Goal: Register for event/course

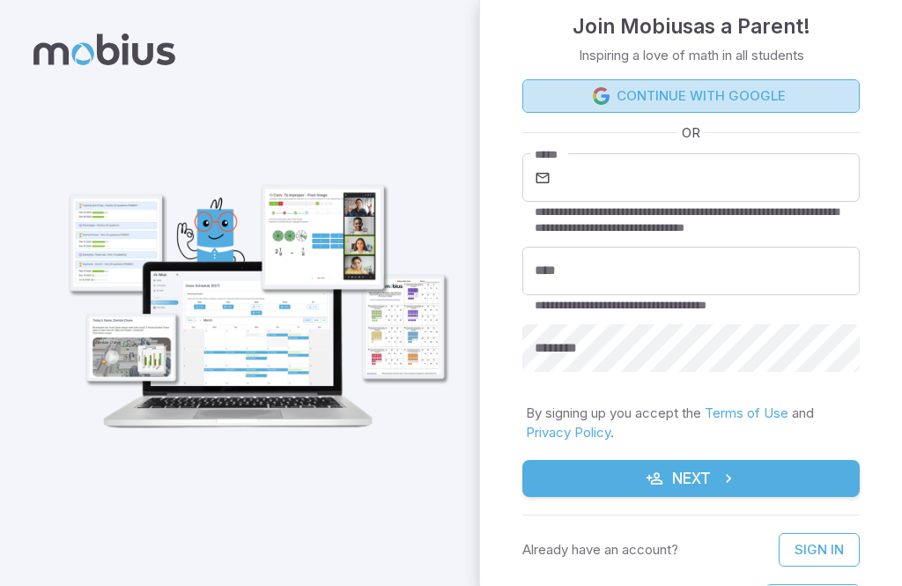
click at [746, 95] on link "Continue with Google" at bounding box center [690, 95] width 337 height 33
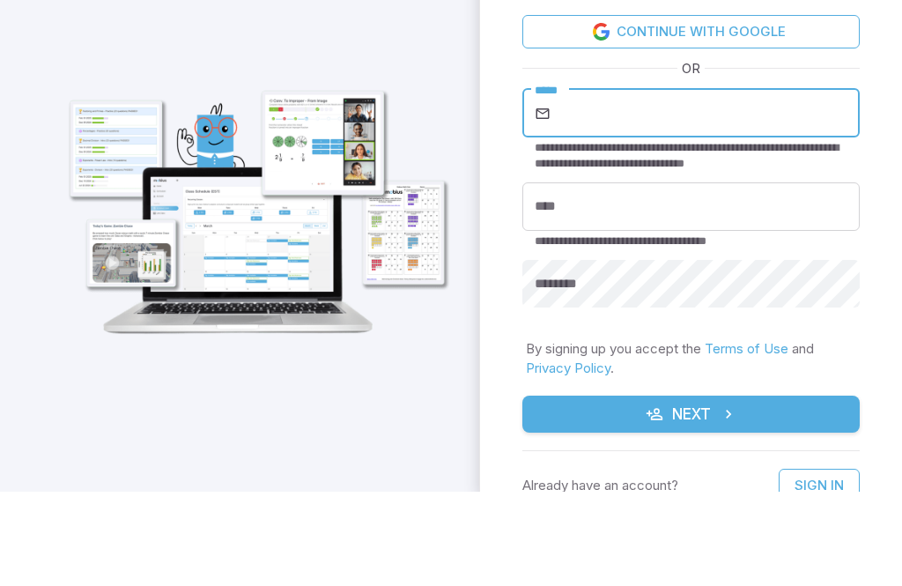
scroll to position [94, 0]
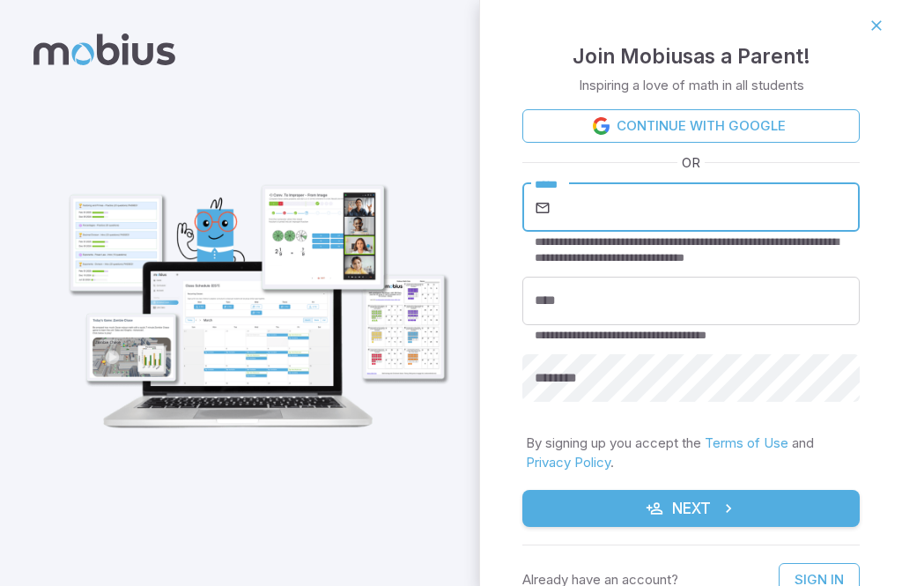
type input "**********"
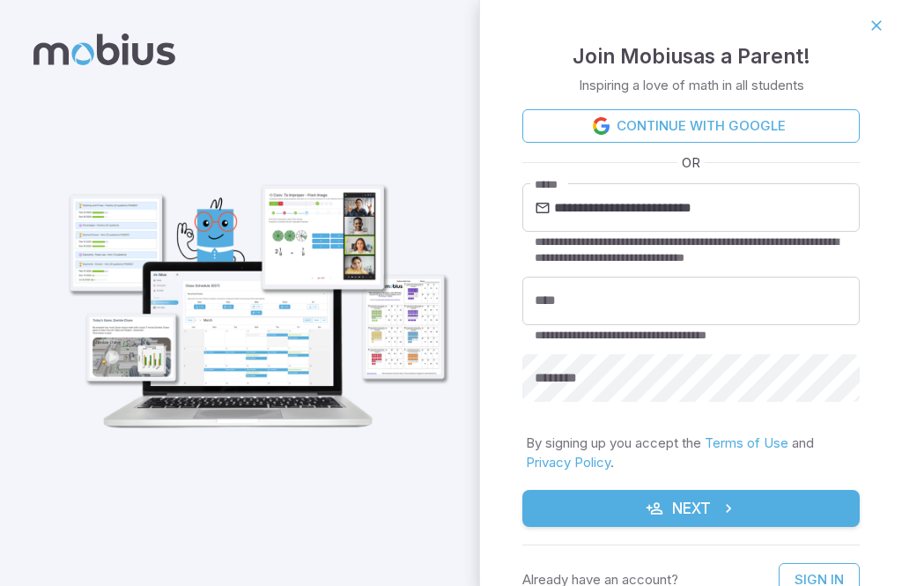
click at [676, 299] on input "****" at bounding box center [690, 301] width 337 height 48
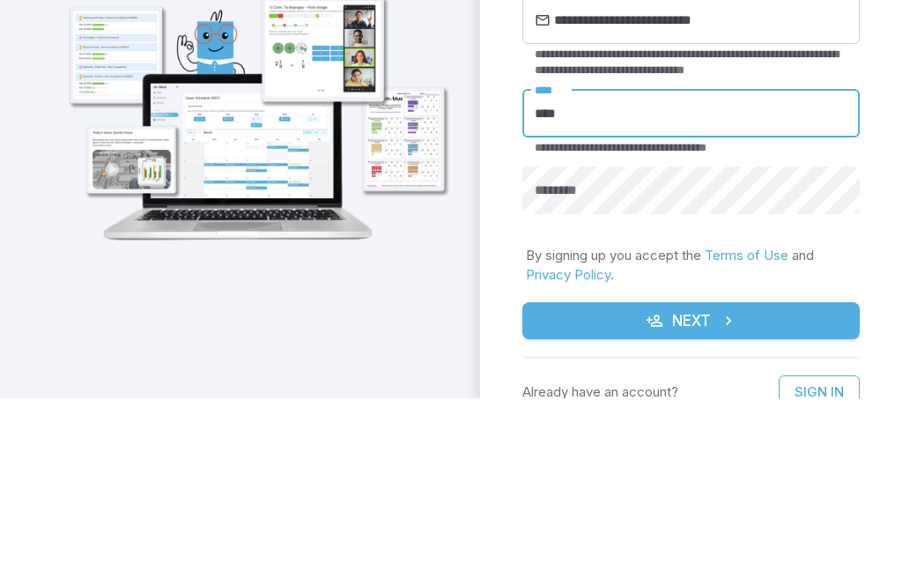
type input "****"
click at [898, 122] on div "**********" at bounding box center [691, 344] width 422 height 586
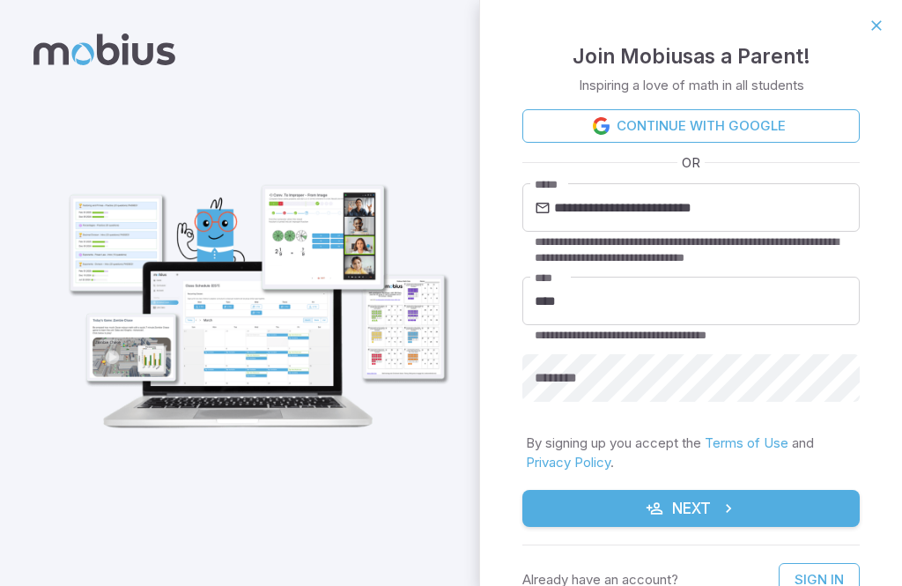
click at [595, 373] on div "********" at bounding box center [690, 378] width 337 height 48
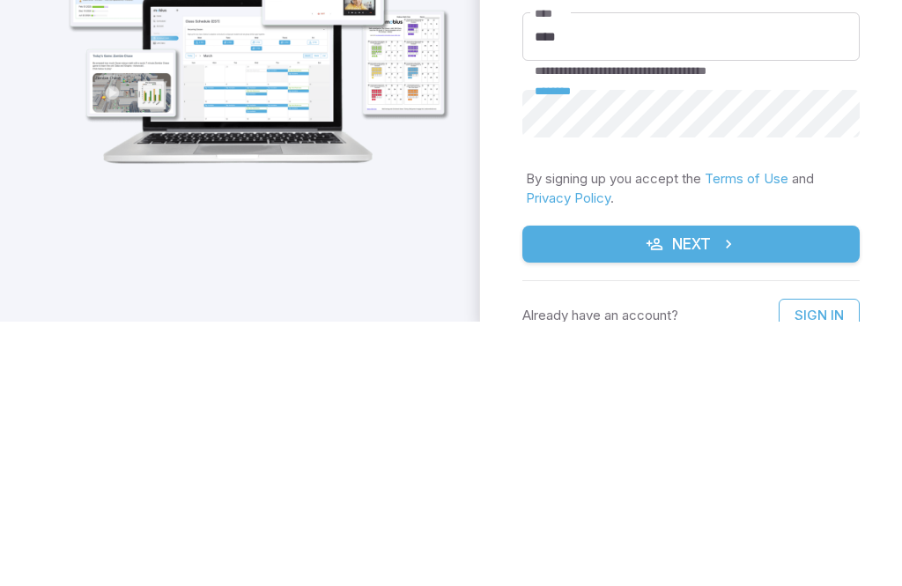
click at [611, 150] on div "**********" at bounding box center [690, 262] width 337 height 307
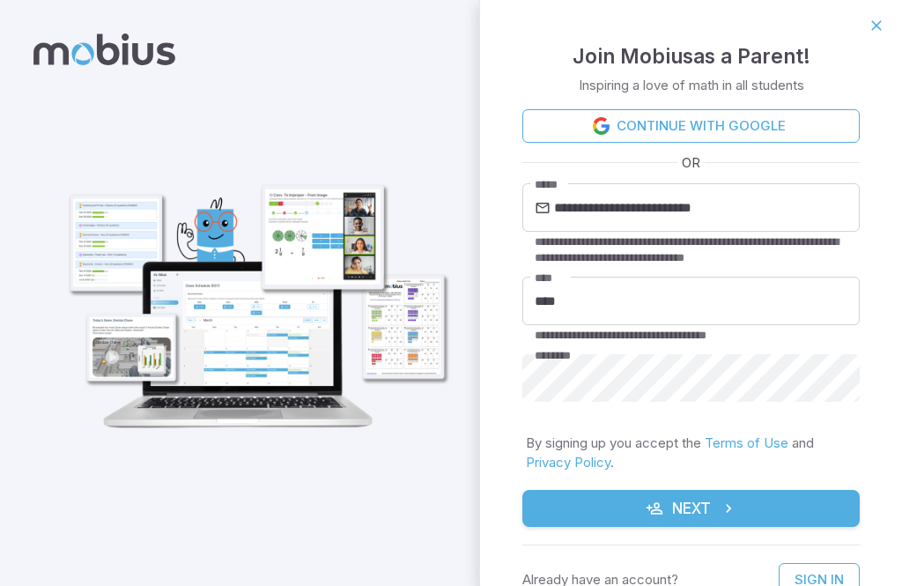
click at [683, 517] on button "Next" at bounding box center [690, 508] width 337 height 37
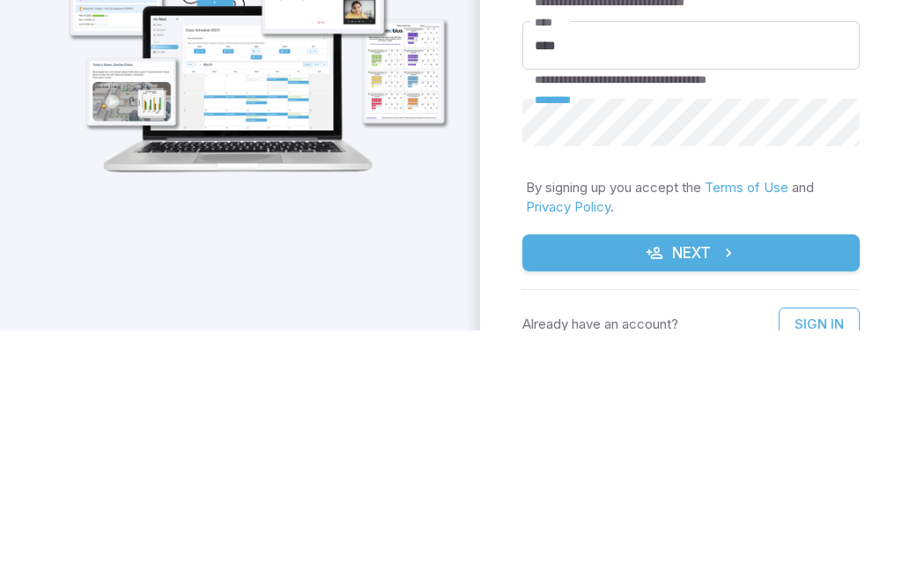
click at [868, 183] on div "**********" at bounding box center [691, 344] width 422 height 586
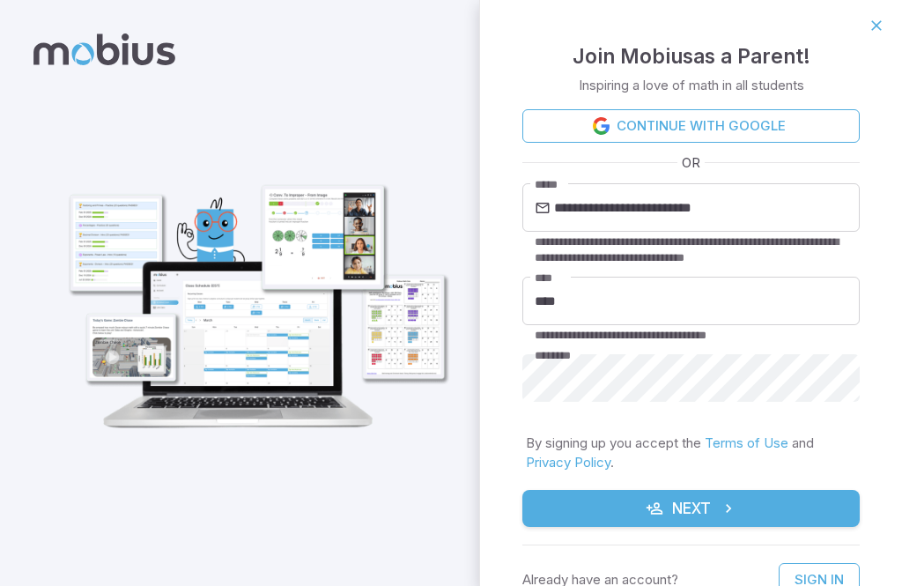
click at [686, 506] on button "Next" at bounding box center [690, 508] width 337 height 37
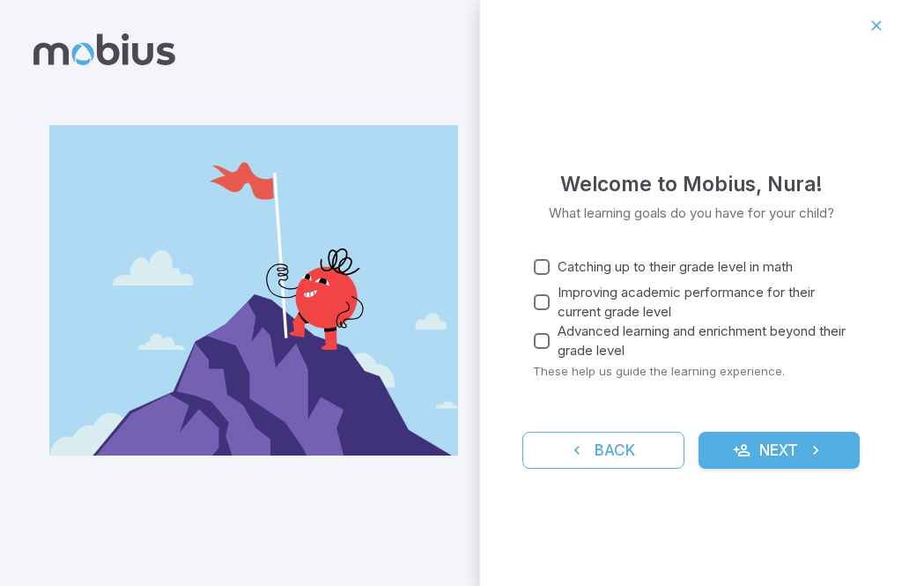
click at [676, 262] on span "Catching up to their grade level in math" at bounding box center [675, 266] width 235 height 19
click at [765, 446] on button "Next" at bounding box center [779, 450] width 162 height 37
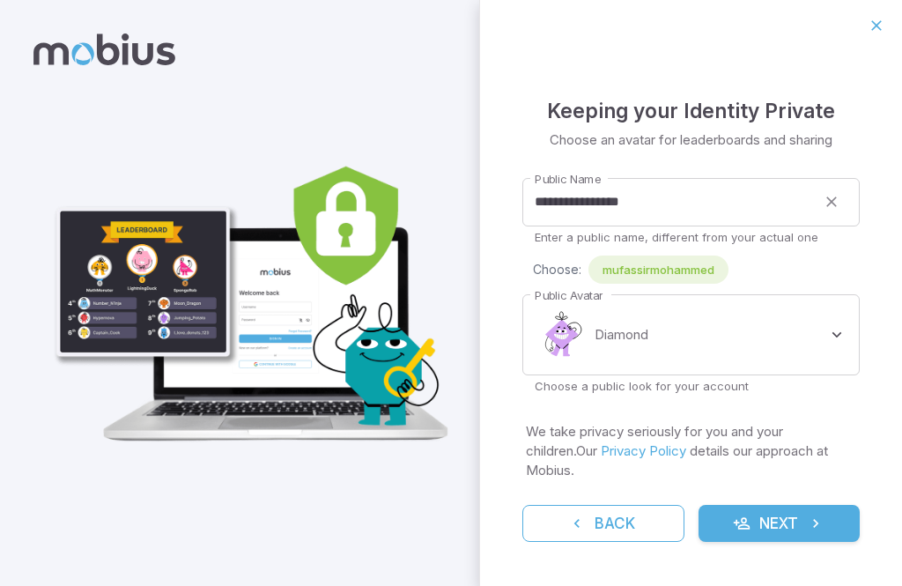
click at [838, 339] on body "**********" at bounding box center [451, 293] width 902 height 586
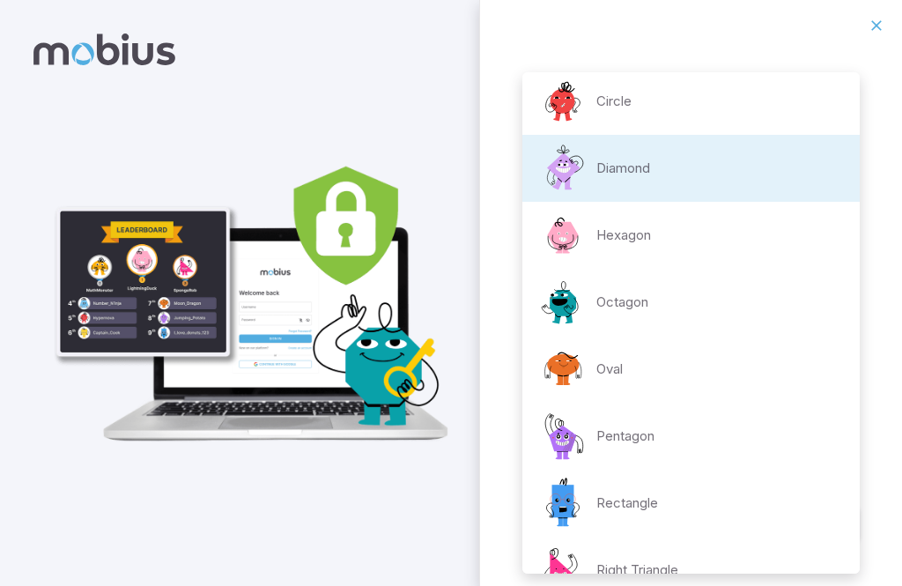
scroll to position [9, 0]
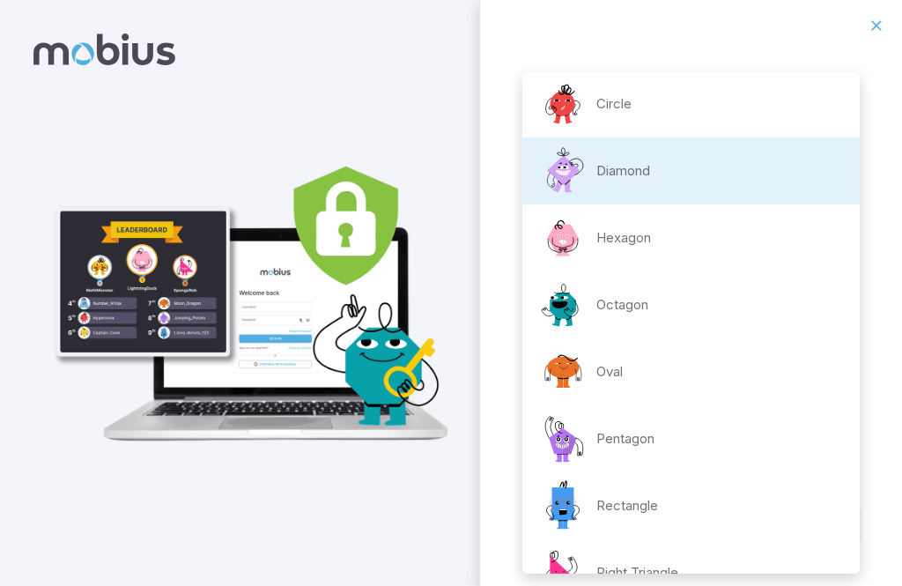
click at [633, 243] on p "Hexagon" at bounding box center [623, 237] width 55 height 19
type input "**********"
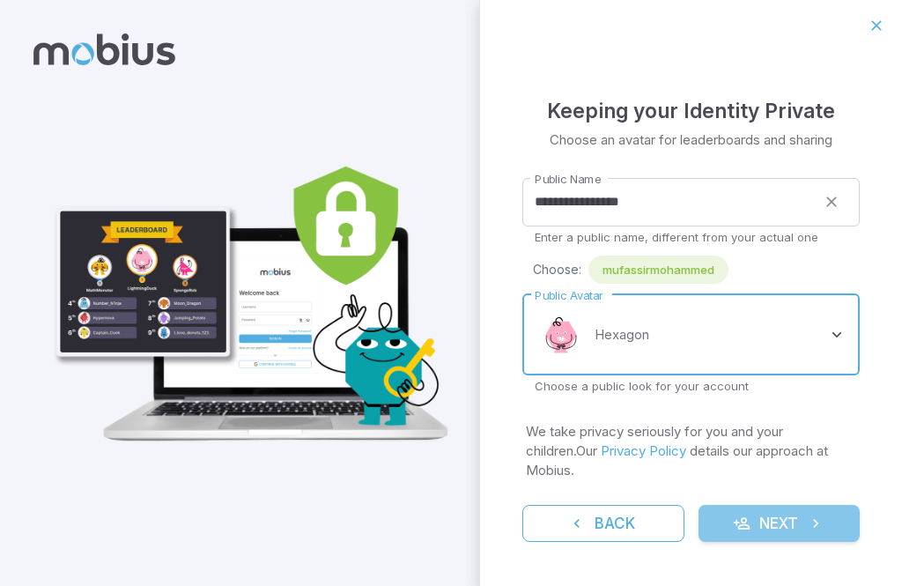
click at [786, 510] on button "Next" at bounding box center [779, 523] width 162 height 37
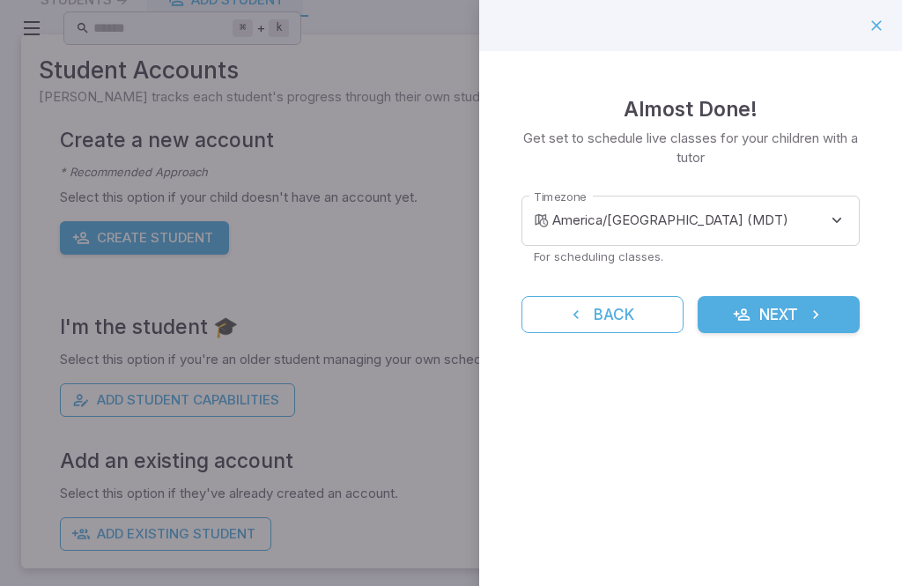
click at [835, 233] on body "**********" at bounding box center [451, 248] width 902 height 684
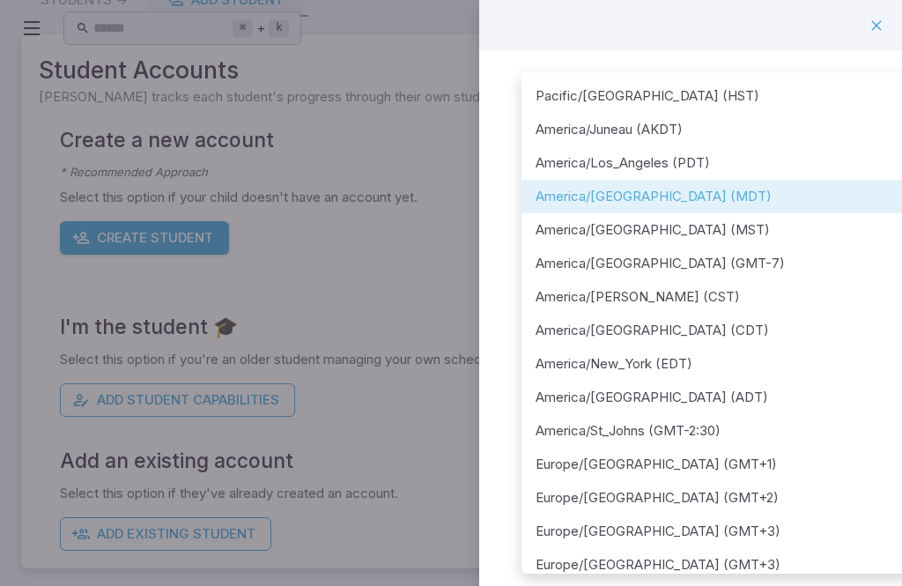
click at [717, 29] on div at bounding box center [451, 293] width 902 height 586
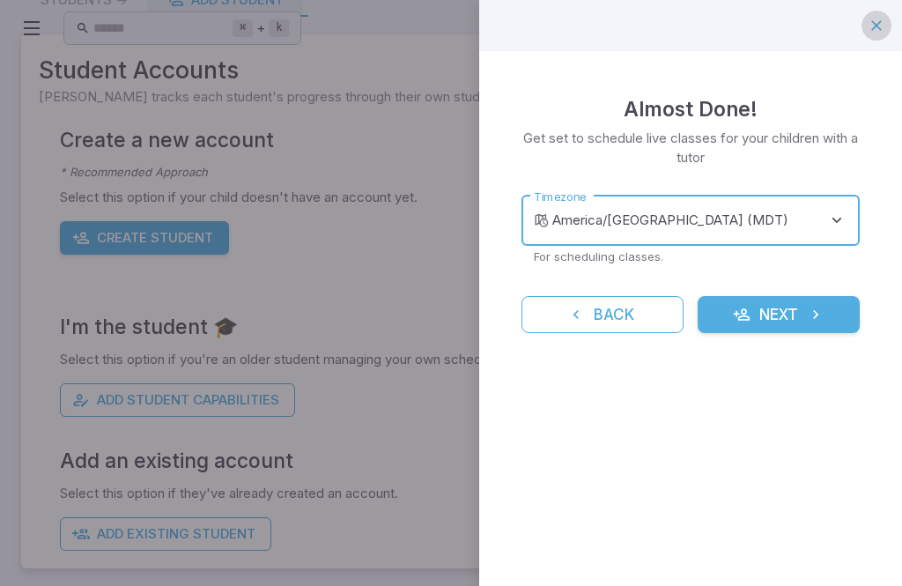
click at [877, 26] on icon "button" at bounding box center [877, 26] width 18 height 18
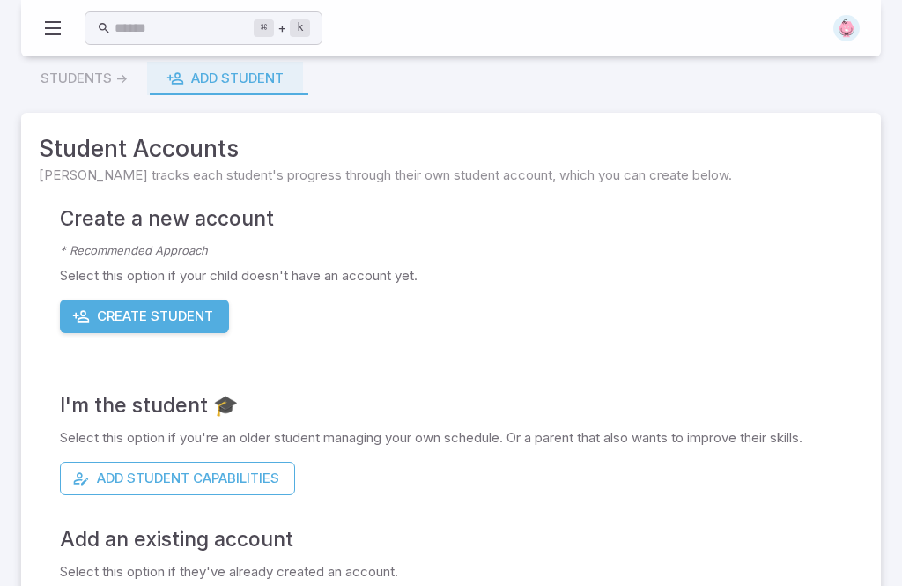
scroll to position [41, 0]
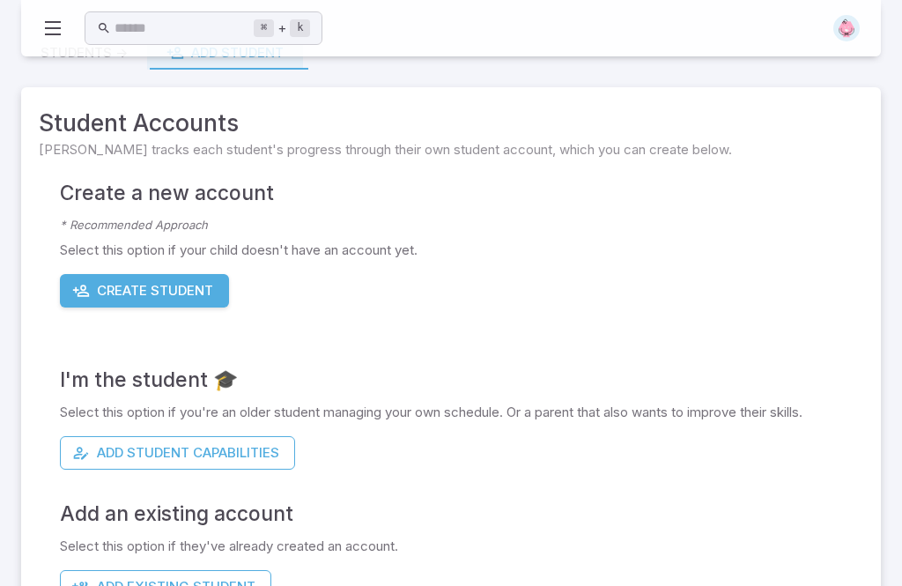
click at [245, 455] on button "Add Student Capabilities" at bounding box center [177, 452] width 235 height 33
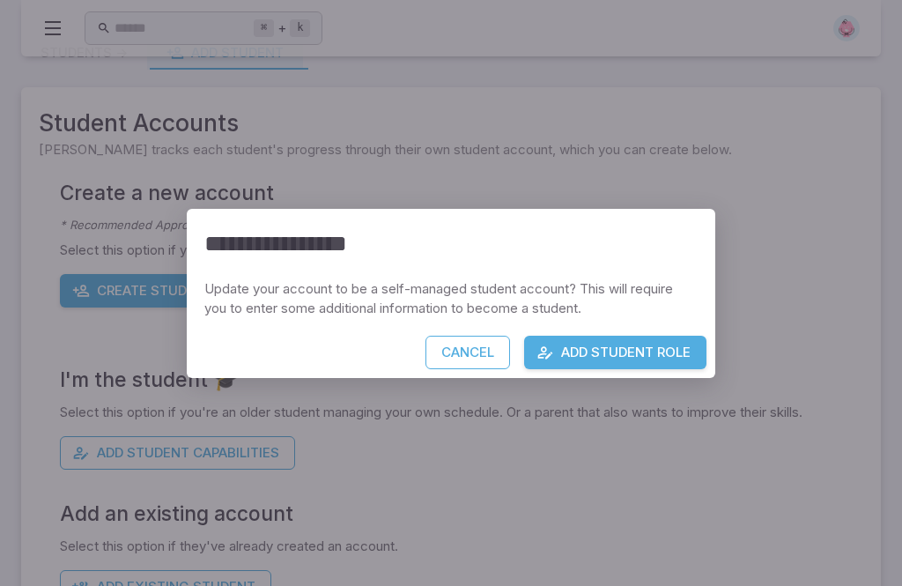
click at [607, 369] on button "Add Student Role" at bounding box center [615, 352] width 182 height 33
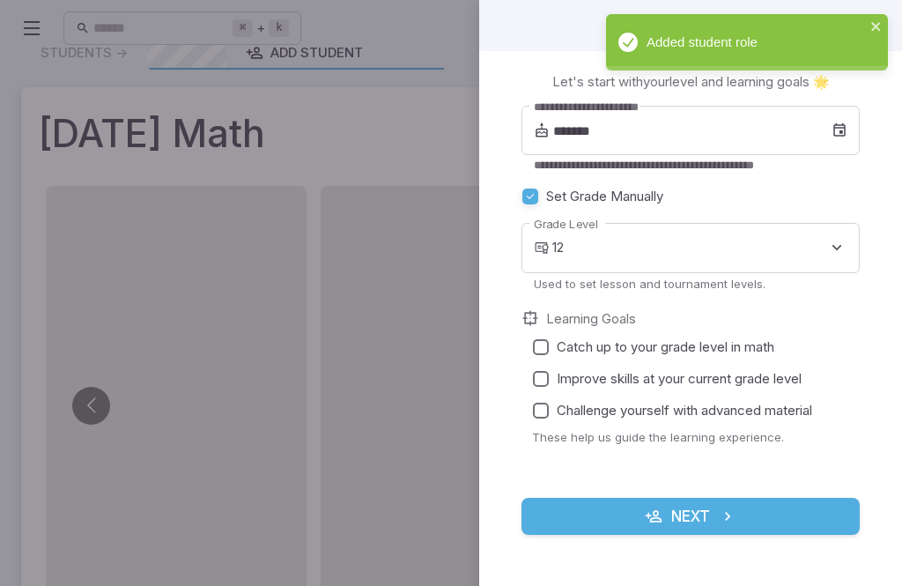
scroll to position [0, 0]
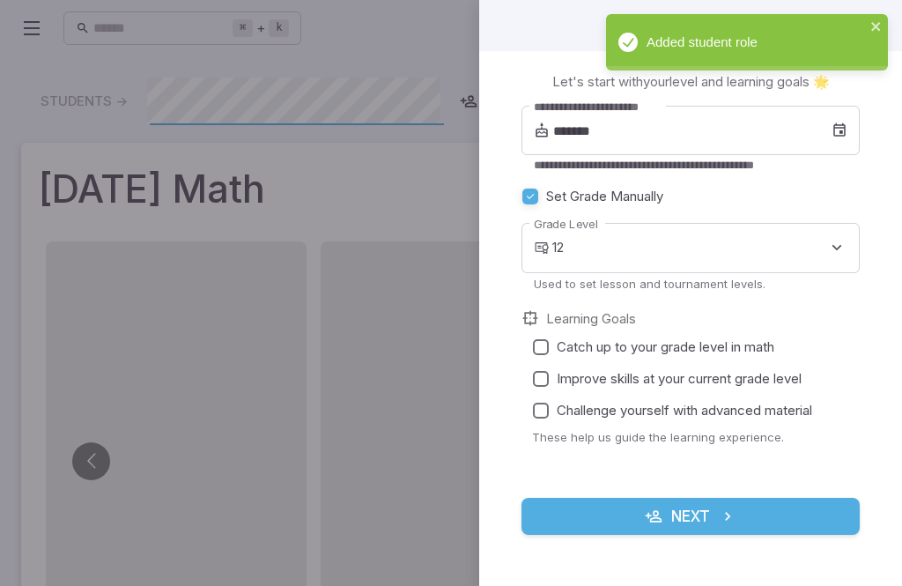
click at [845, 122] on icon at bounding box center [839, 131] width 16 height 18
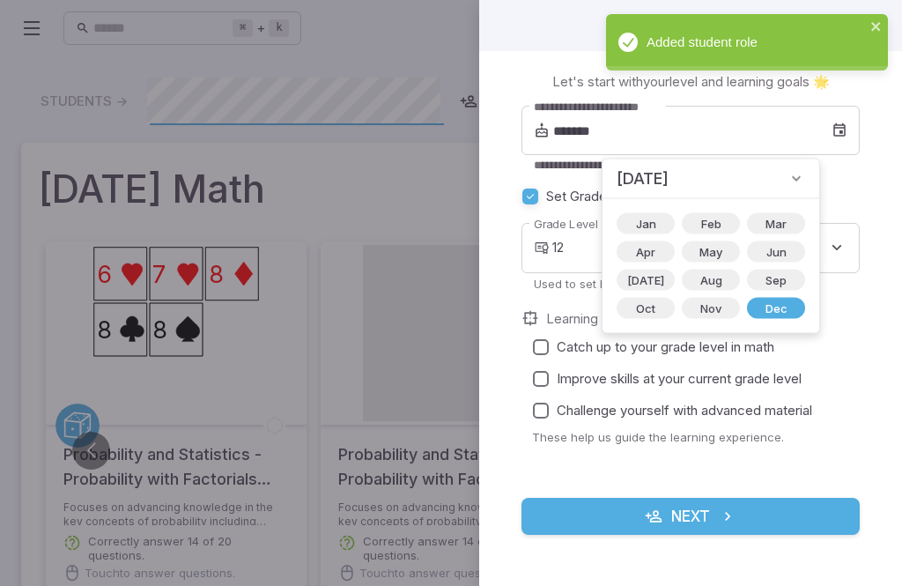
click at [741, 177] on div "December 2013" at bounding box center [710, 179] width 217 height 40
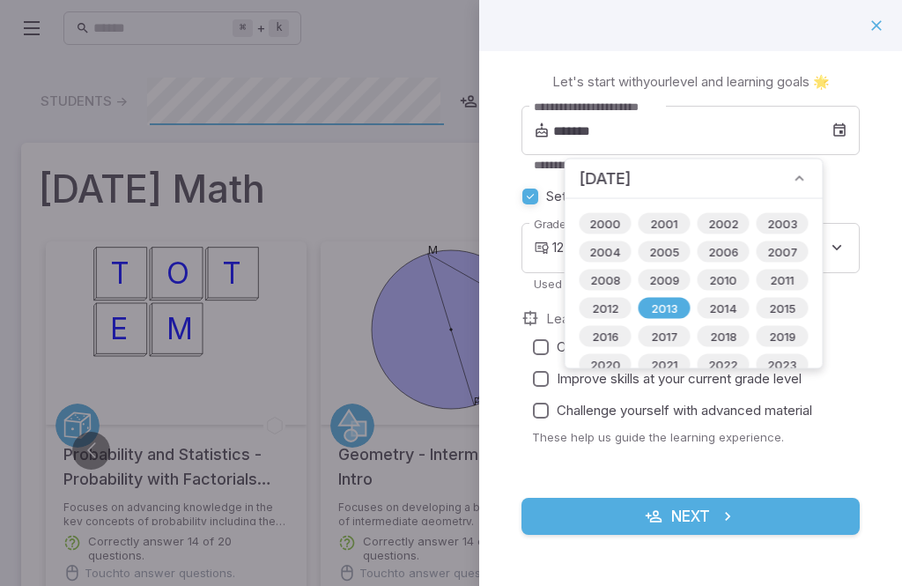
click at [750, 190] on div "December 2013" at bounding box center [693, 179] width 257 height 40
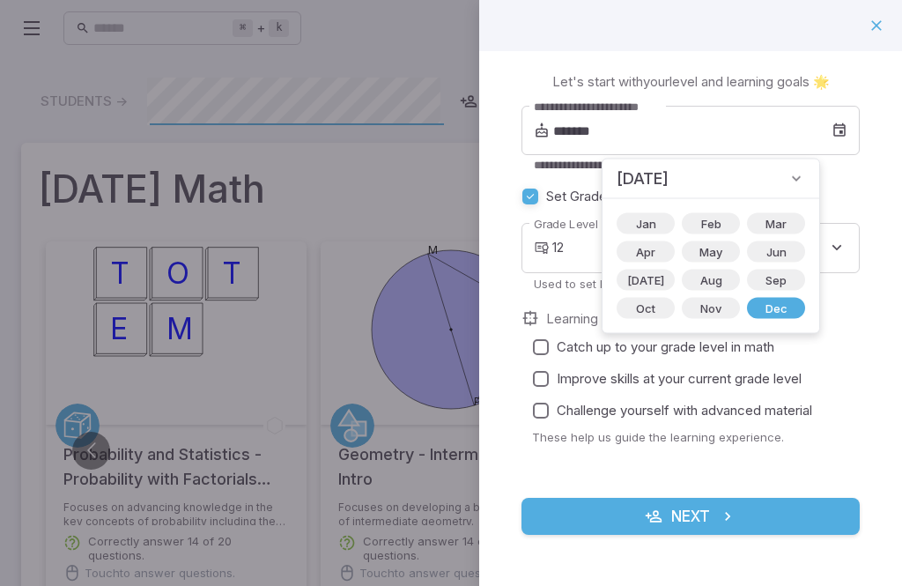
click at [746, 183] on div "December 2013" at bounding box center [710, 179] width 217 height 40
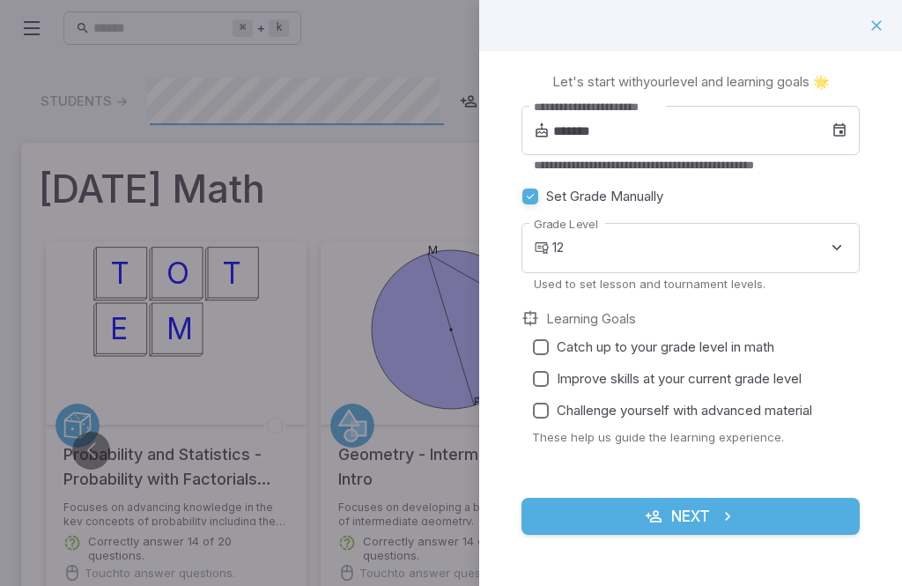
click at [830, 120] on input "*******" at bounding box center [692, 130] width 278 height 49
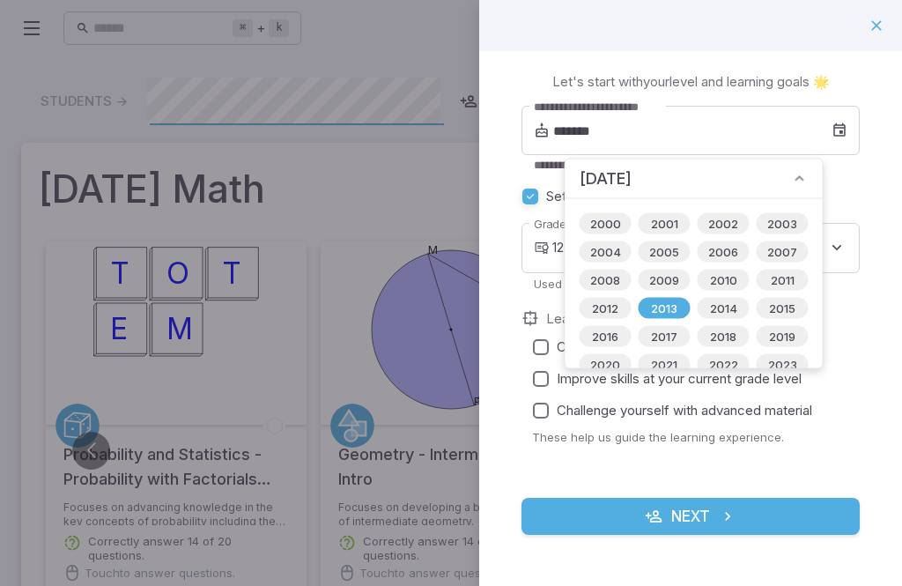
click at [715, 337] on span "2018" at bounding box center [723, 337] width 48 height 18
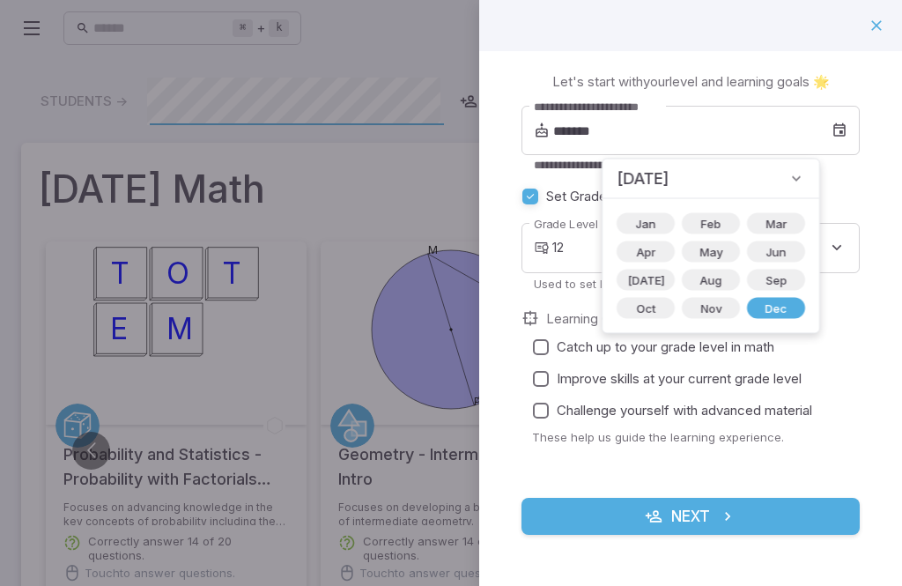
click at [661, 187] on span "December 2018" at bounding box center [643, 178] width 52 height 25
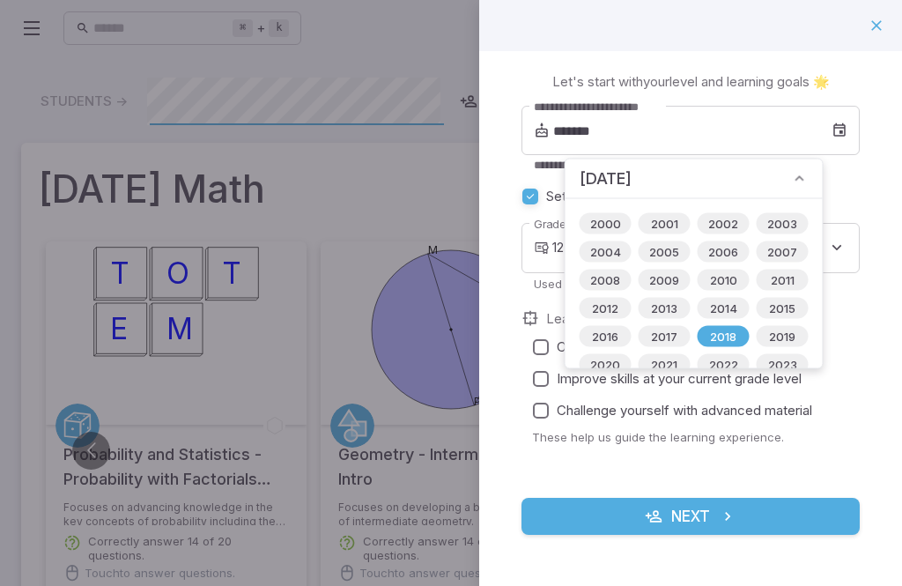
click at [721, 337] on span "2018" at bounding box center [723, 337] width 48 height 18
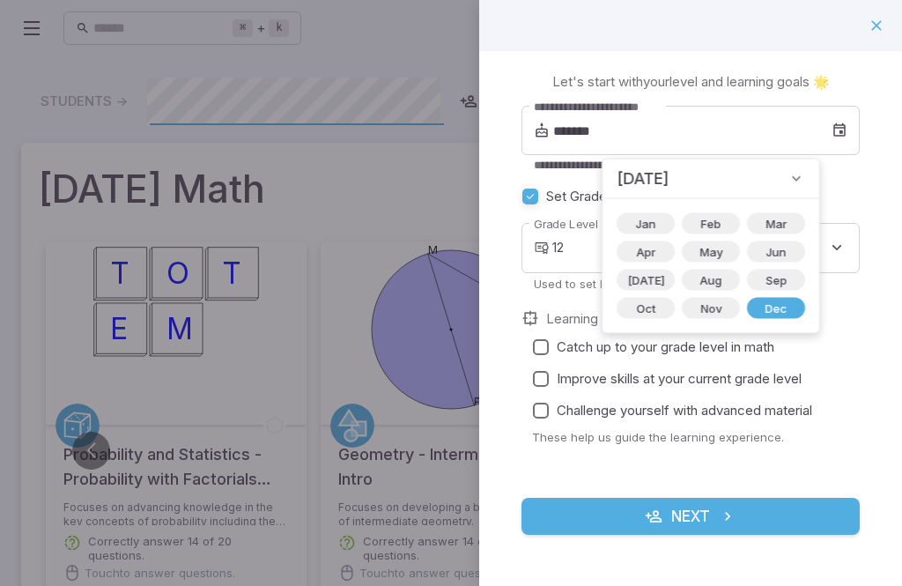
click at [638, 314] on span "Oct" at bounding box center [645, 308] width 41 height 18
type input "*******"
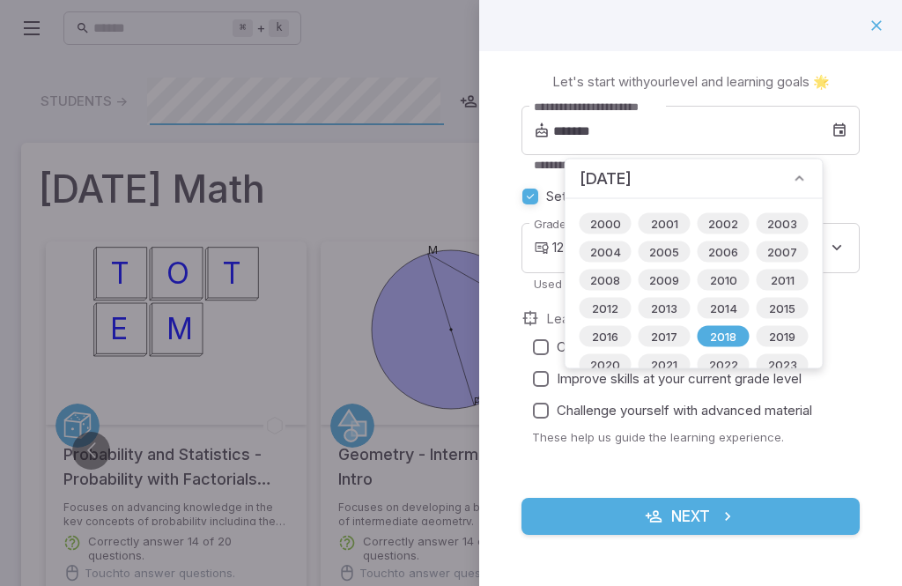
click at [844, 181] on label "Set Grade Manually" at bounding box center [679, 197] width 331 height 32
type input "*"
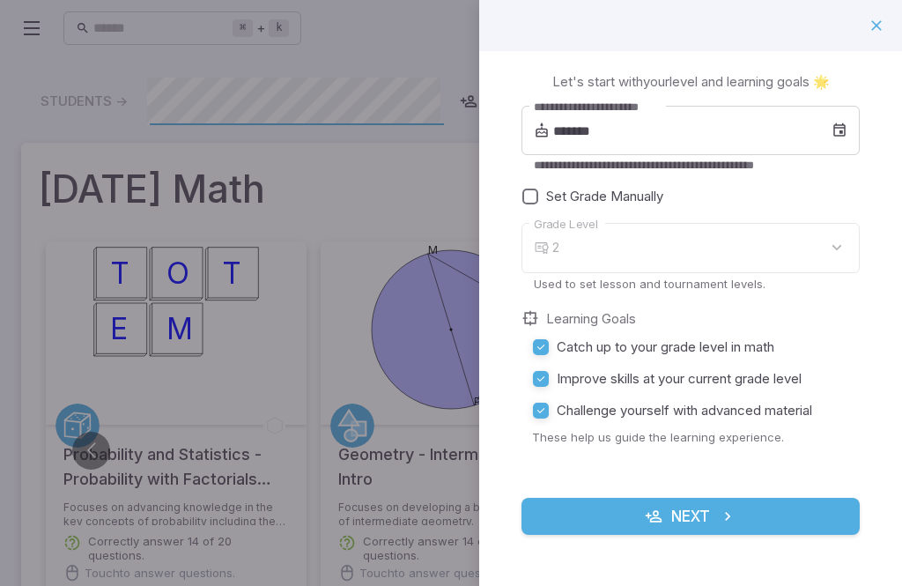
click at [682, 521] on button "Next" at bounding box center [690, 516] width 338 height 37
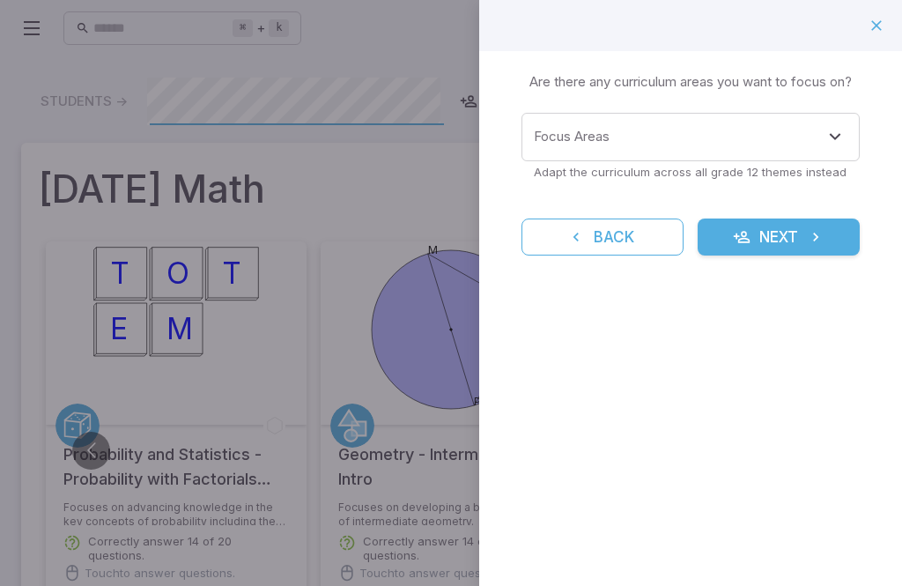
click at [728, 514] on div "Learning Focus 🔎 Are there any curriculum areas you want to focus on? Focus Are…" at bounding box center [690, 293] width 423 height 586
click at [832, 132] on icon "Open" at bounding box center [834, 136] width 21 height 21
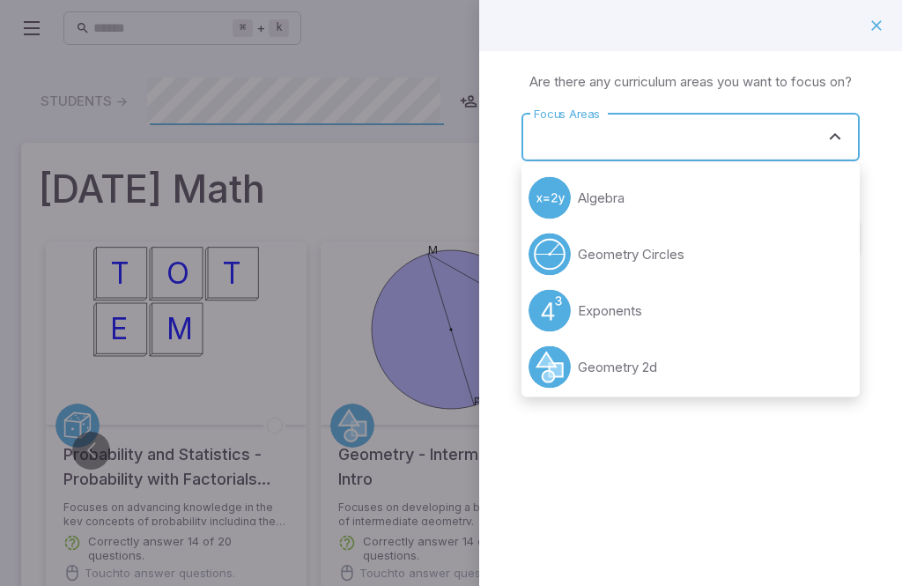
click at [798, 232] on li "Geometry Circles" at bounding box center [690, 254] width 338 height 56
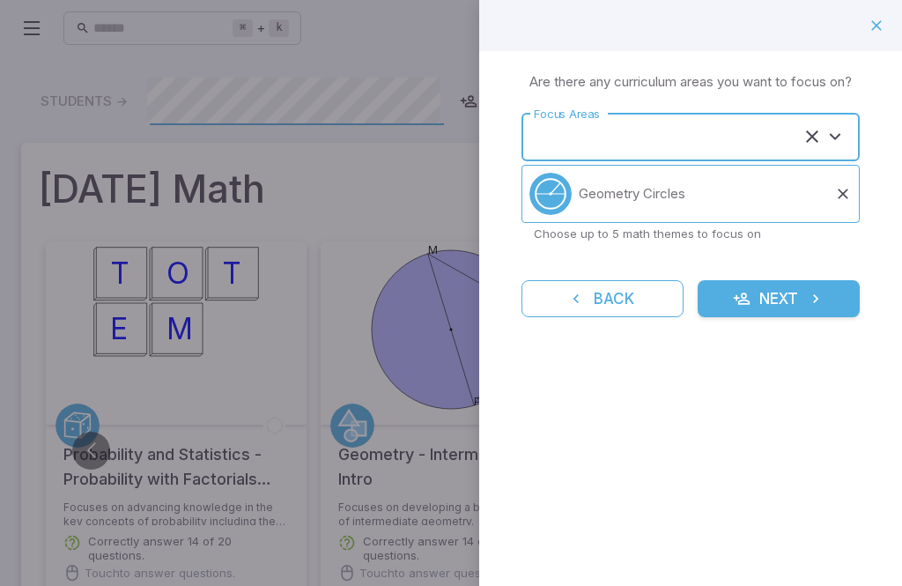
click at [768, 188] on li "Geometry Circles" at bounding box center [690, 194] width 338 height 58
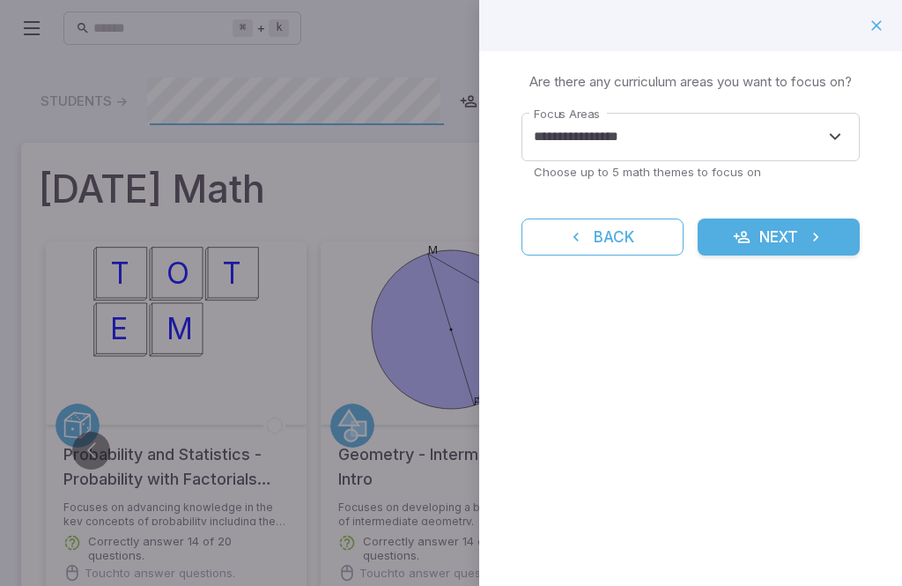
type input "**********"
click at [882, 128] on div "**********" at bounding box center [690, 174] width 423 height 247
click at [834, 142] on icon "Open" at bounding box center [834, 136] width 21 height 21
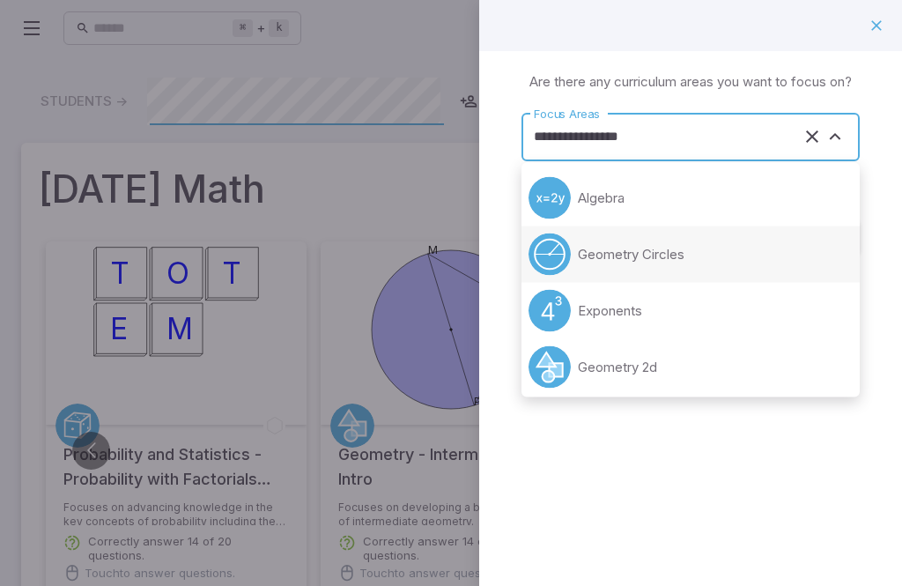
click at [872, 22] on icon "button" at bounding box center [877, 26] width 18 height 18
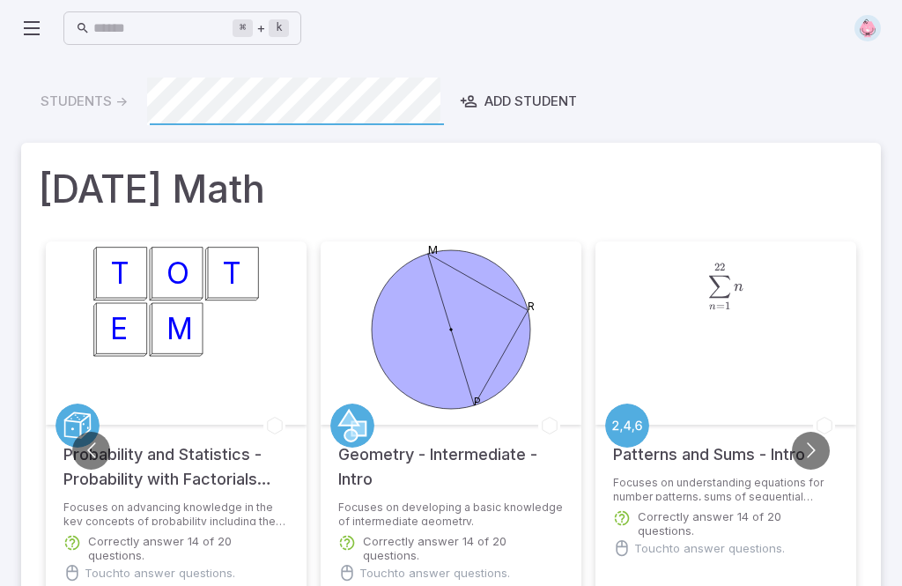
click at [877, 24] on img at bounding box center [867, 28] width 26 height 26
click at [471, 178] on h1 "Today's Math" at bounding box center [451, 188] width 824 height 56
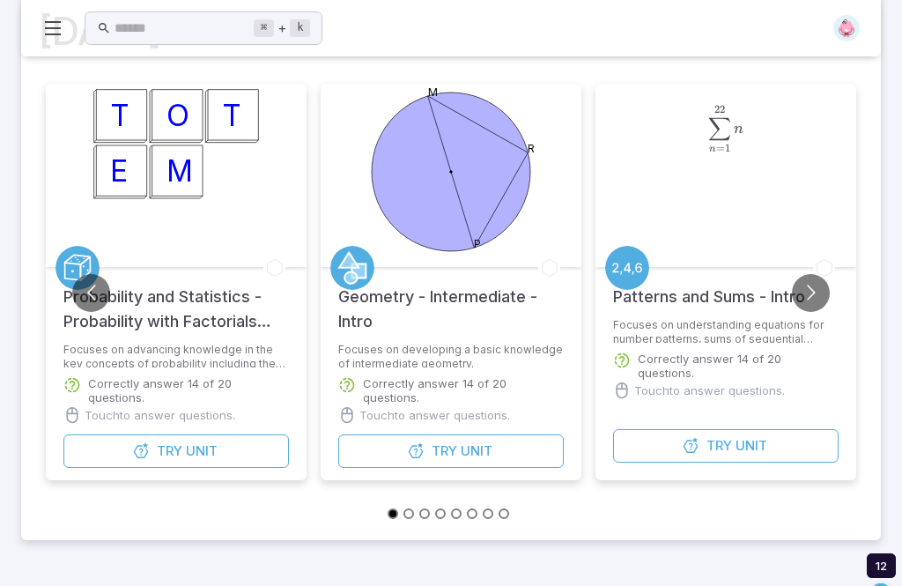
scroll to position [155, 0]
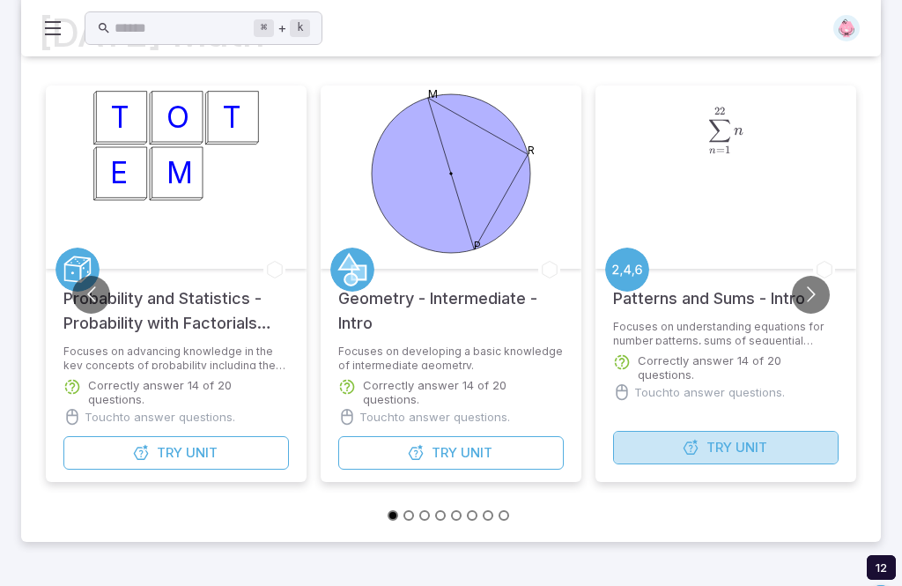
click at [710, 459] on button "Try Unit" at bounding box center [725, 448] width 225 height 33
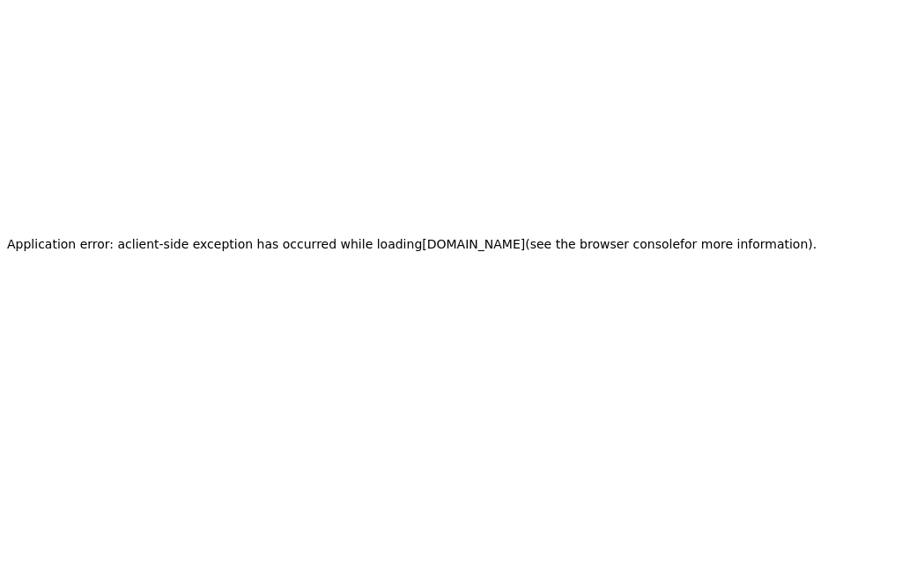
scroll to position [50, 0]
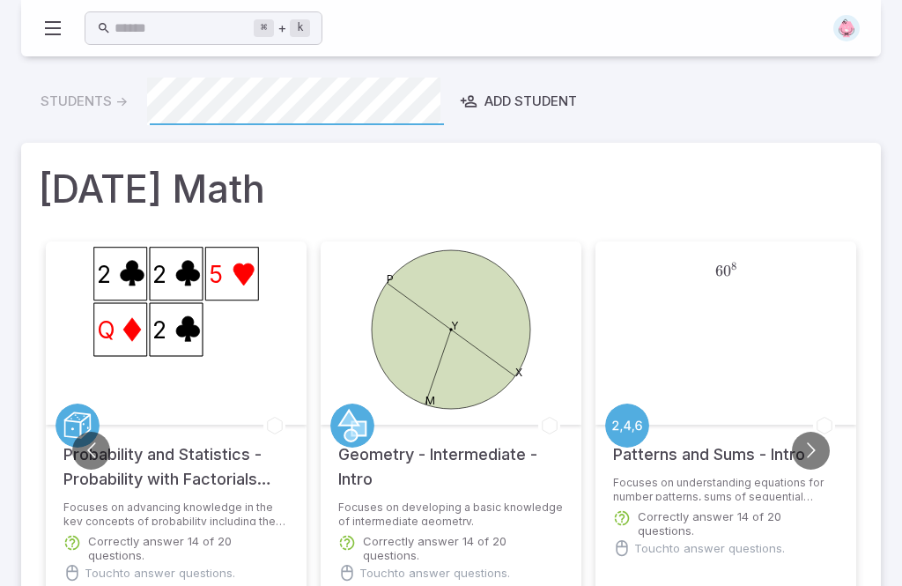
click at [800, 432] on button "Go to next slide" at bounding box center [811, 451] width 38 height 38
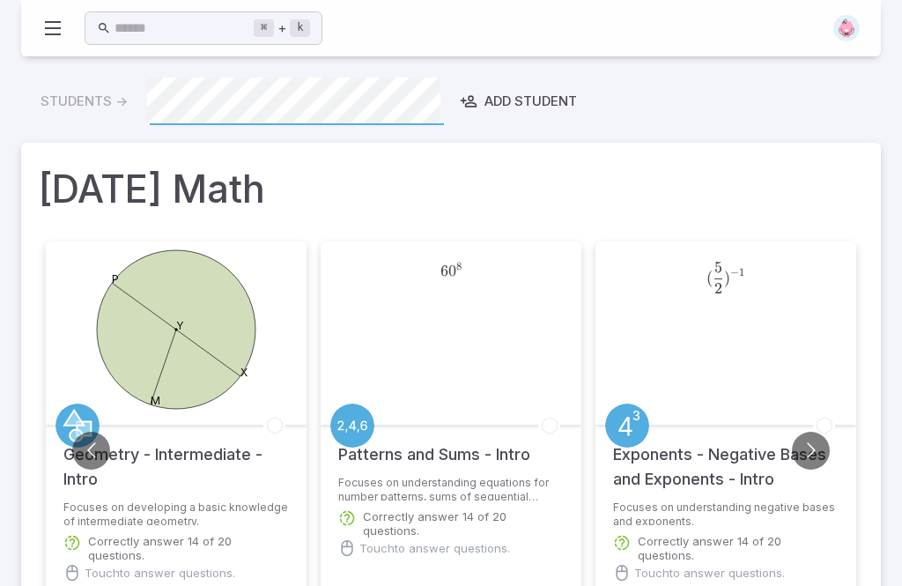
scroll to position [55, 0]
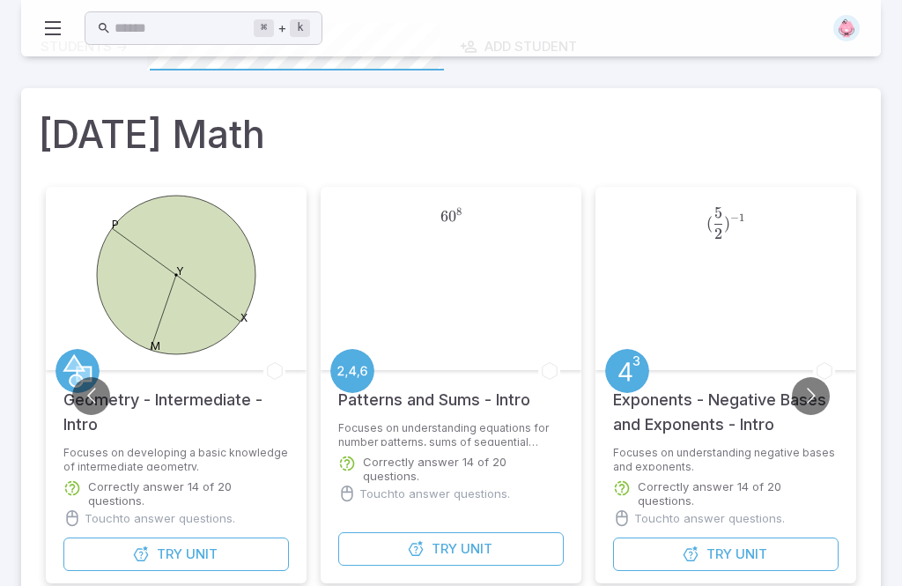
click at [807, 401] on button "Go to next slide" at bounding box center [811, 396] width 38 height 38
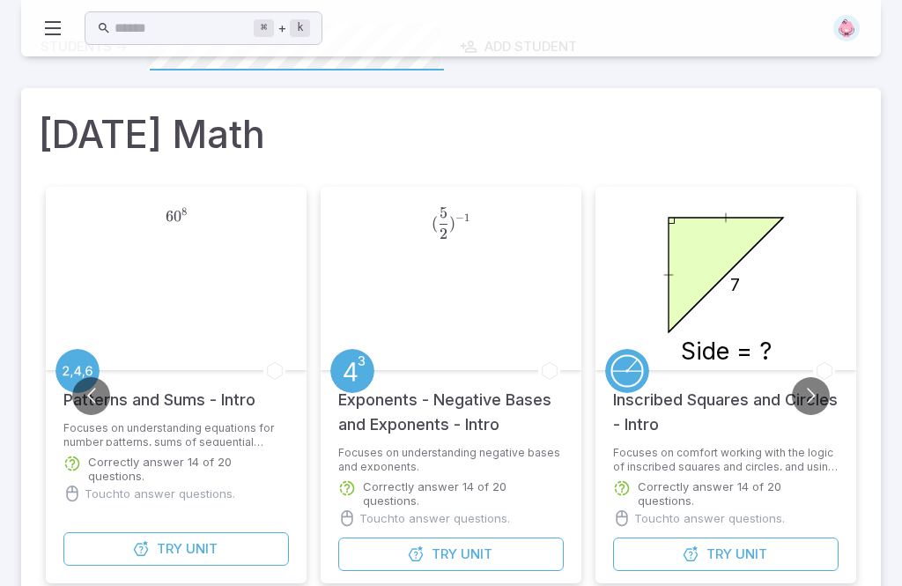
click at [805, 404] on button "Go to next slide" at bounding box center [811, 396] width 38 height 38
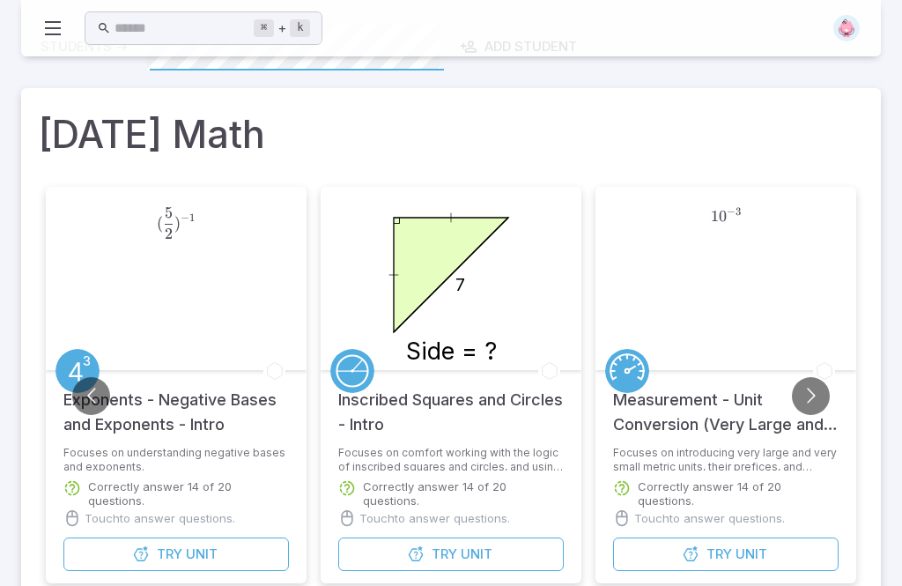
click at [89, 394] on button "Go to previous slide" at bounding box center [91, 396] width 38 height 38
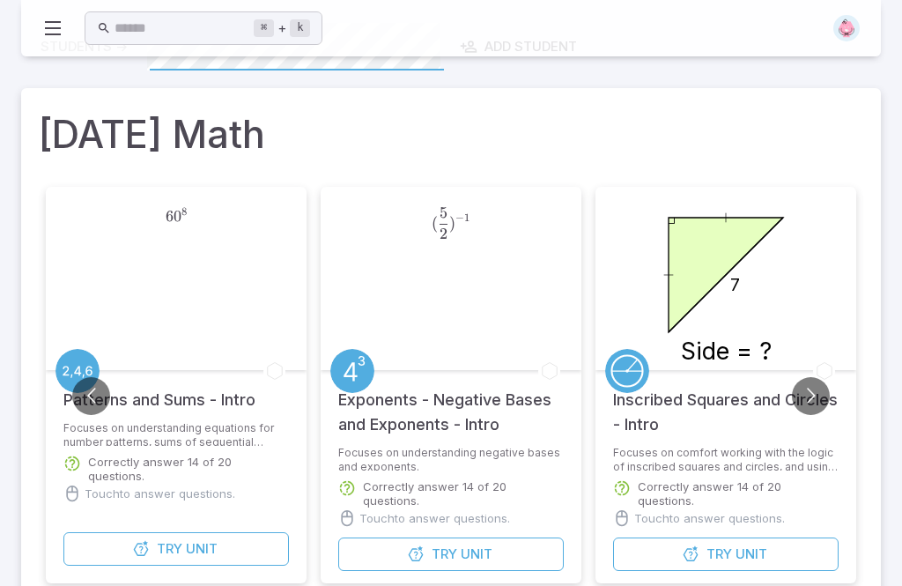
click at [90, 406] on button "Go to previous slide" at bounding box center [91, 396] width 38 height 38
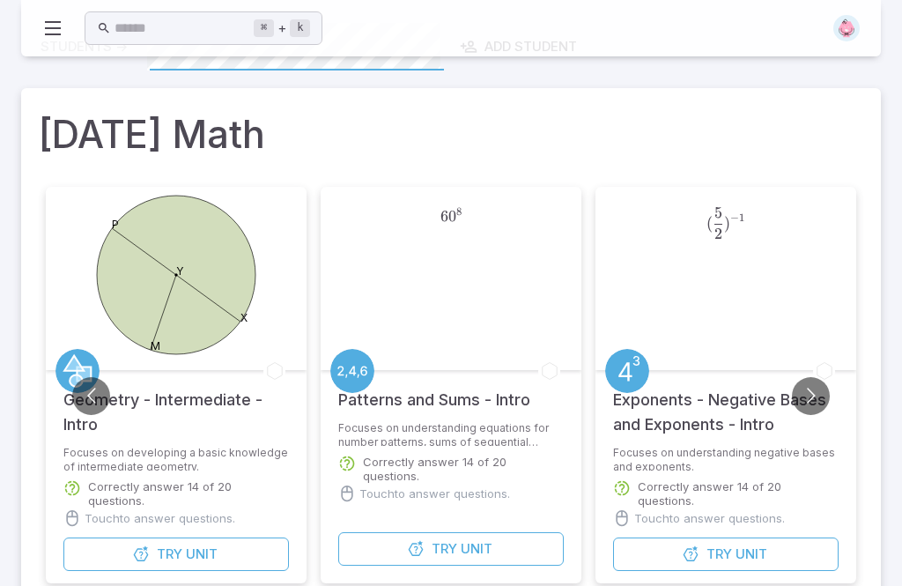
click at [86, 403] on button "Go to previous slide" at bounding box center [91, 396] width 38 height 38
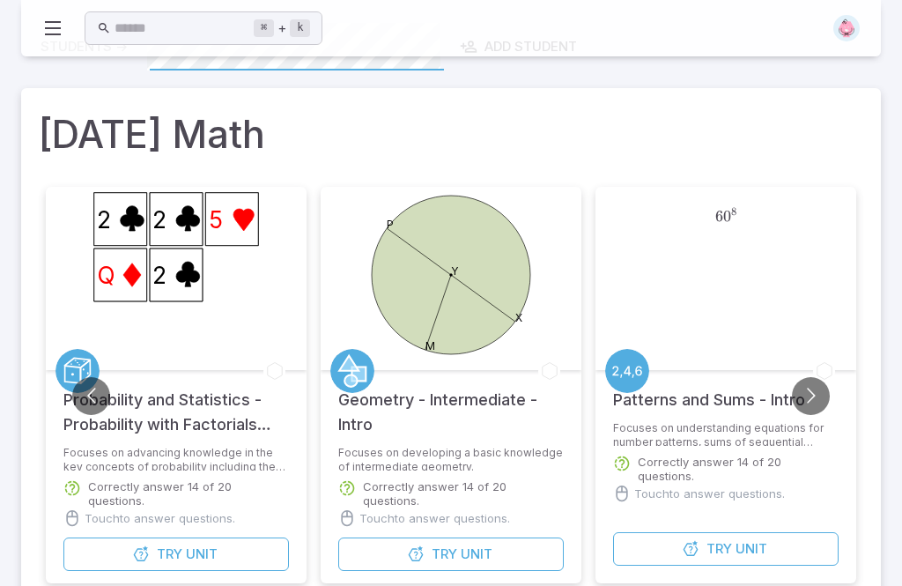
click at [93, 395] on button "Go to previous slide" at bounding box center [91, 396] width 38 height 38
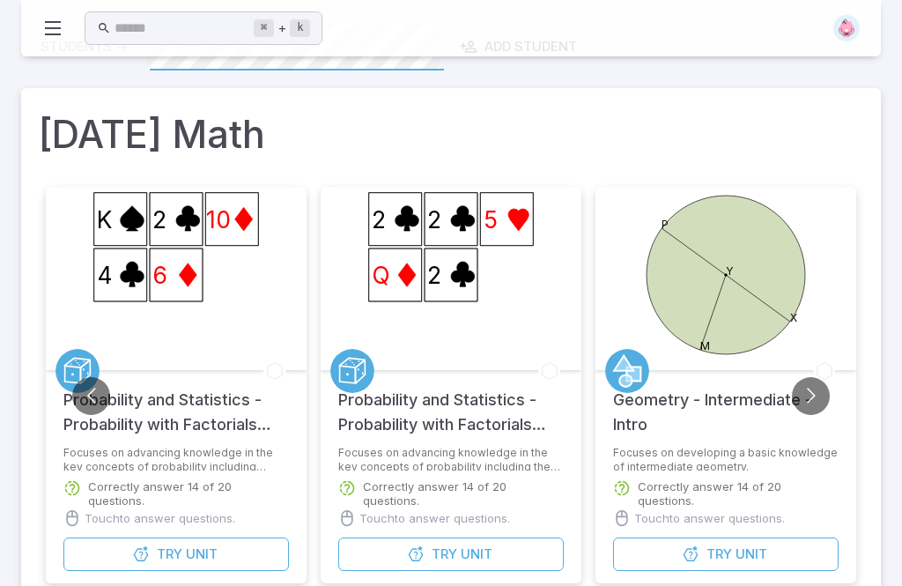
click at [93, 393] on button "Go to previous slide" at bounding box center [91, 396] width 38 height 38
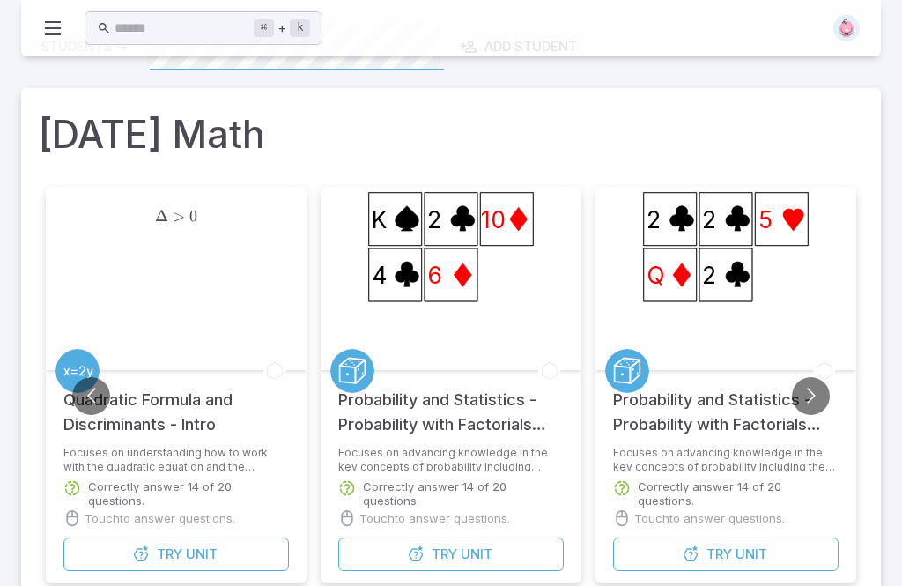
click at [93, 394] on button "Go to previous slide" at bounding box center [91, 396] width 38 height 38
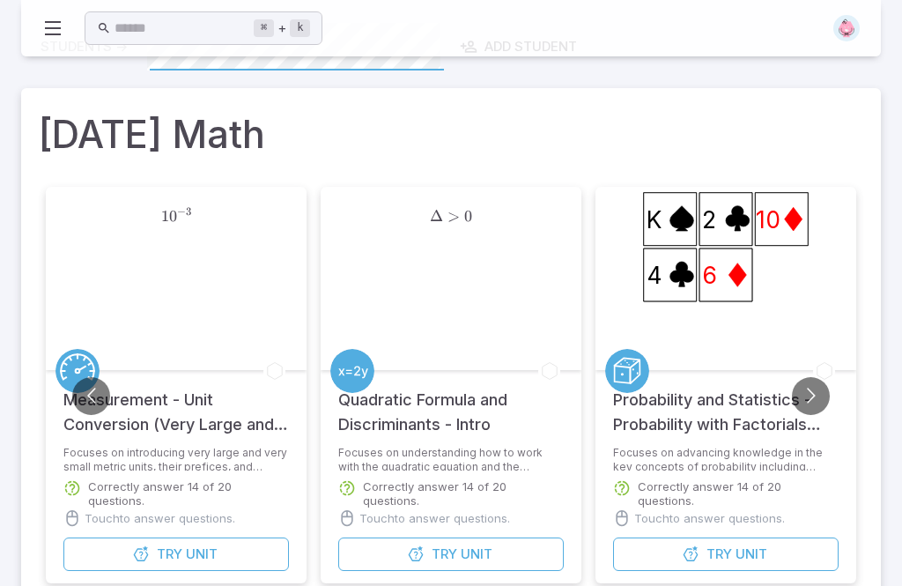
click at [103, 399] on button "Go to previous slide" at bounding box center [91, 396] width 38 height 38
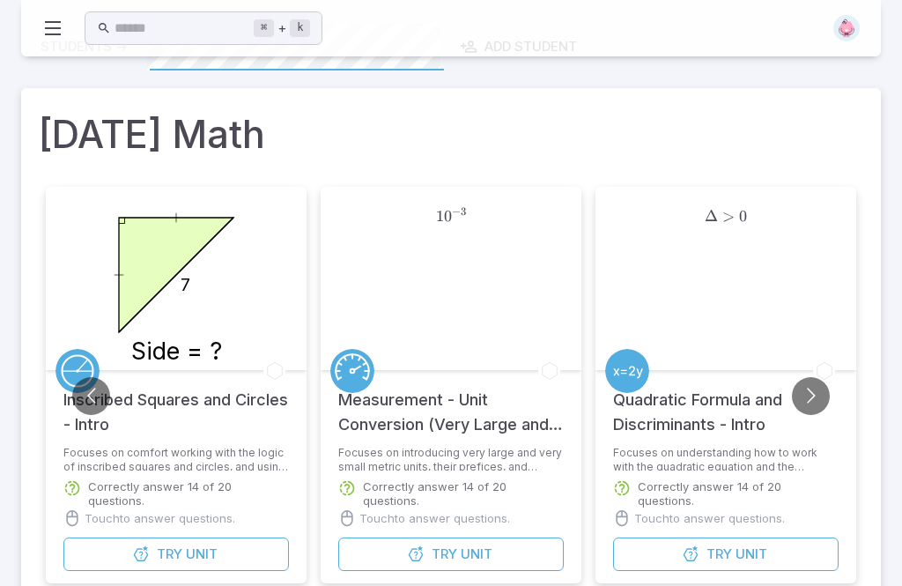
click at [89, 398] on button "Go to previous slide" at bounding box center [91, 396] width 38 height 38
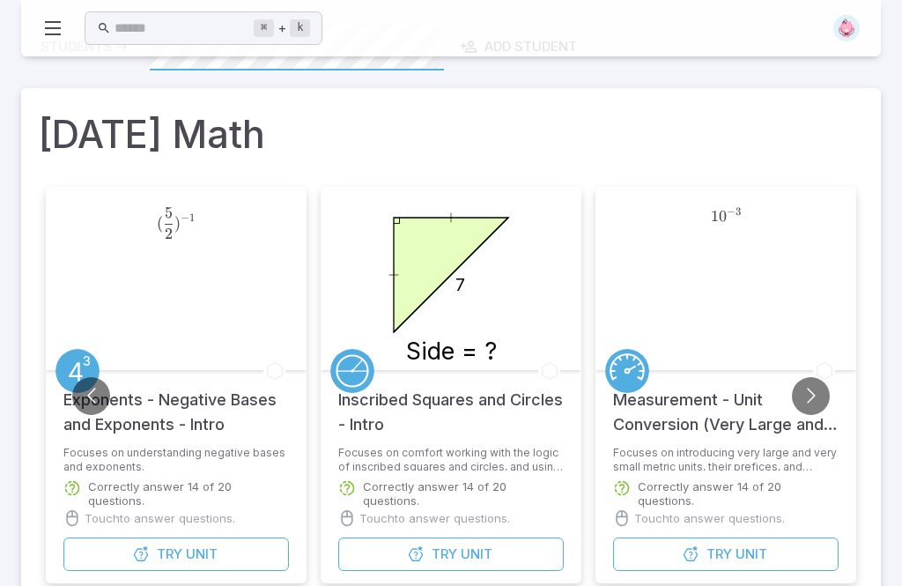
click at [101, 398] on button "Go to previous slide" at bounding box center [91, 396] width 38 height 38
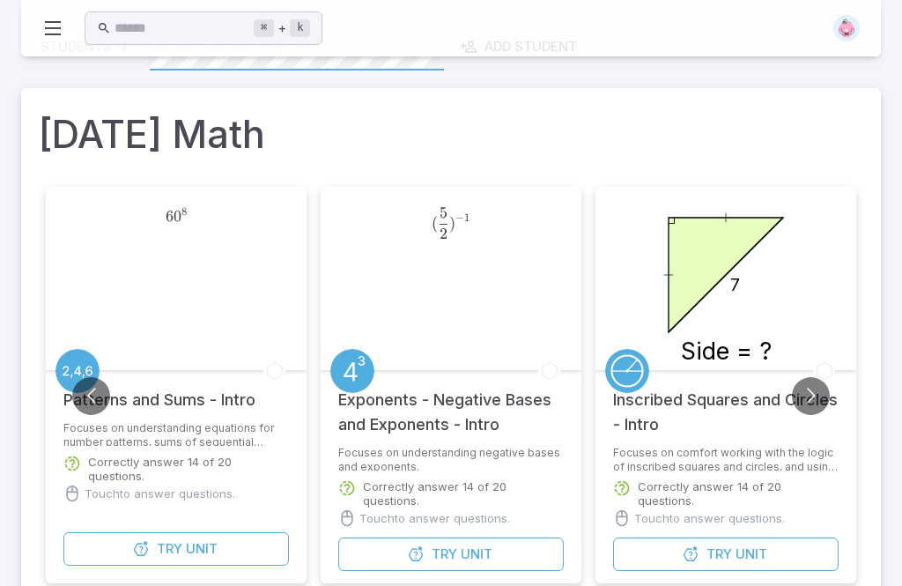
click at [92, 396] on button "Go to previous slide" at bounding box center [91, 396] width 38 height 38
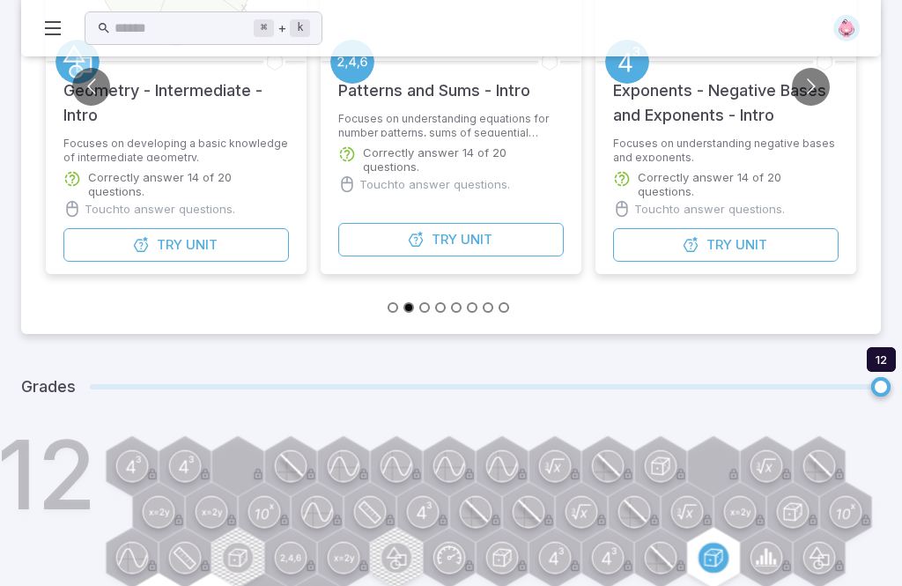
scroll to position [377, 0]
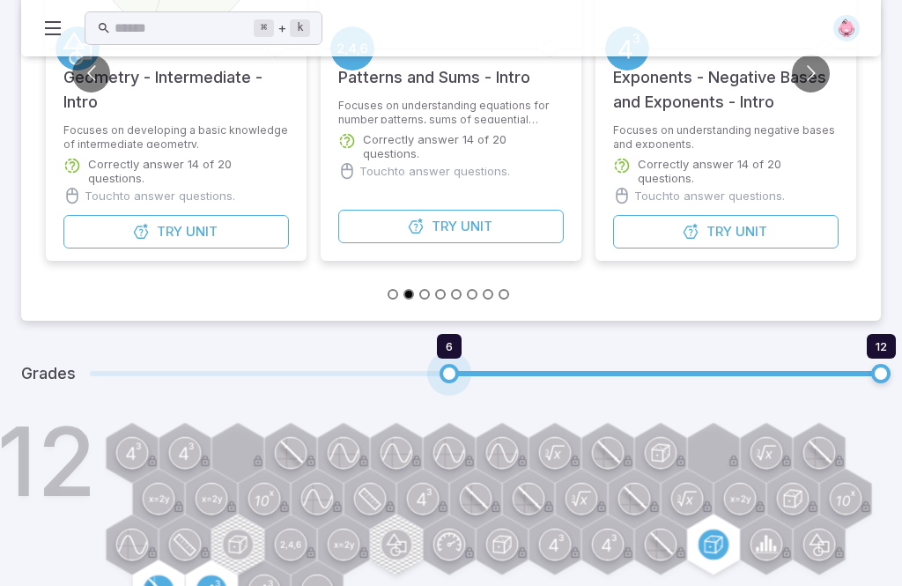
type input "*"
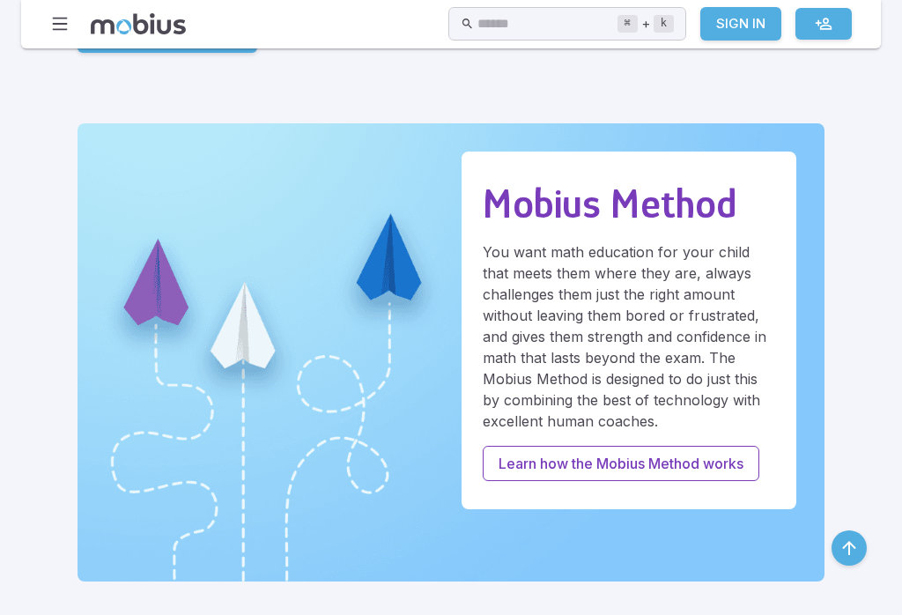
scroll to position [339, 0]
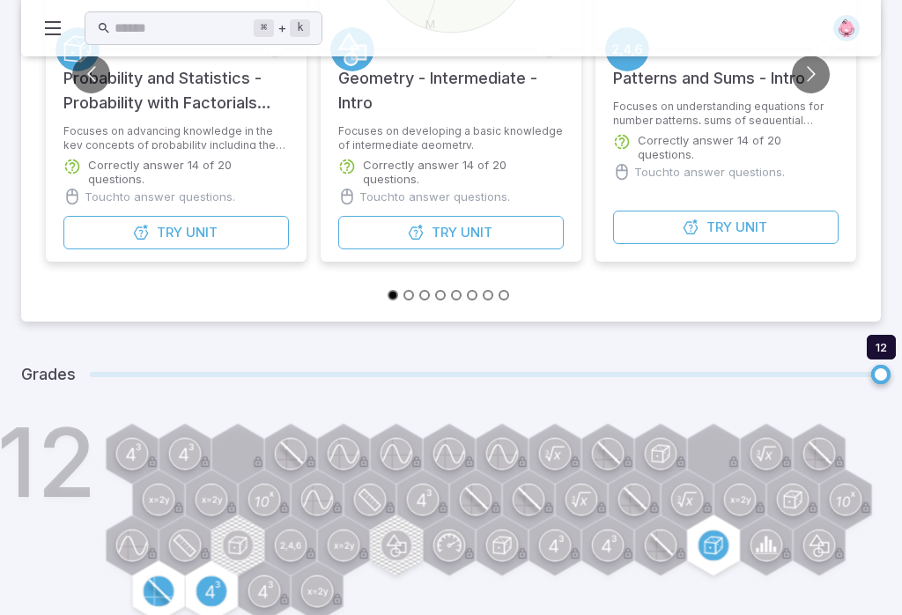
scroll to position [377, 0]
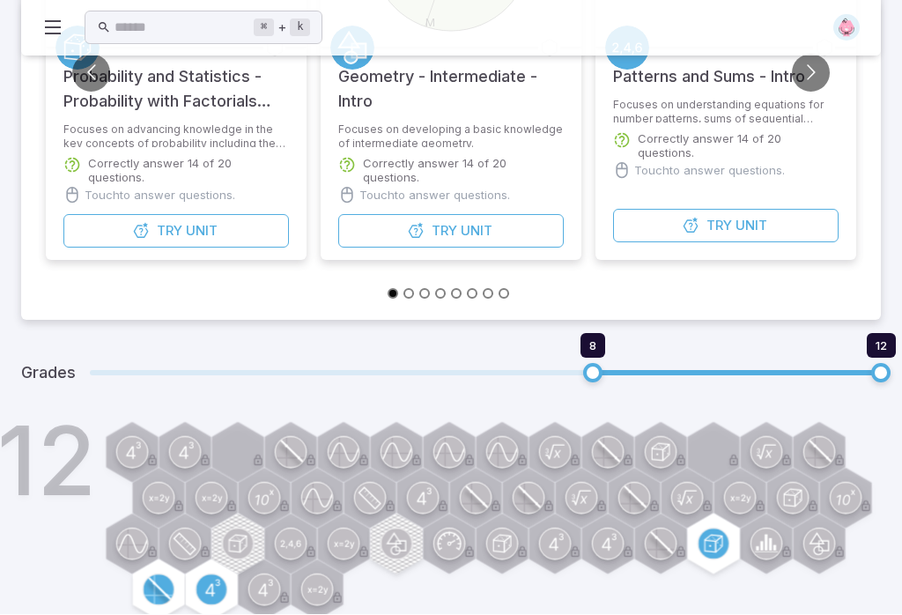
type input "*"
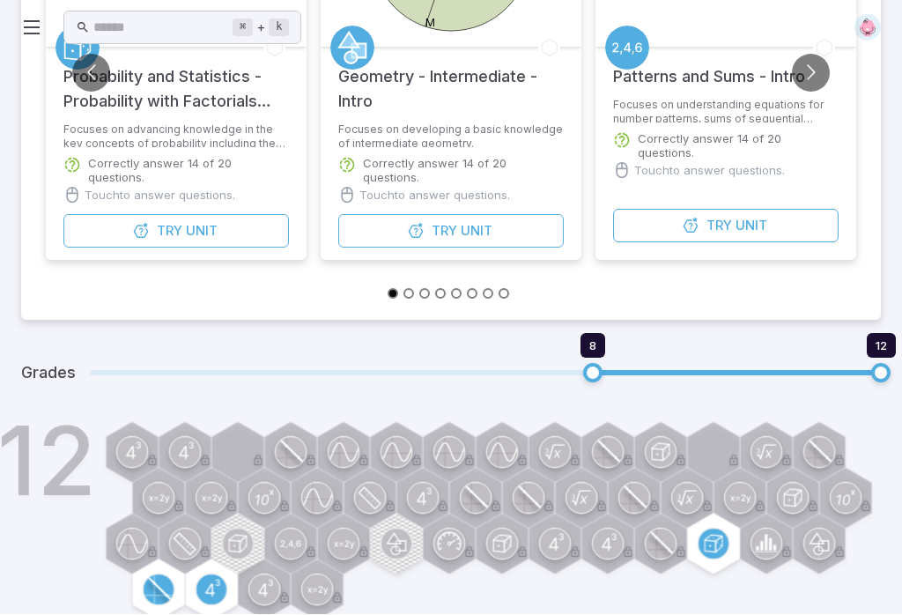
scroll to position [0, 0]
